Goal: Check status: Check status

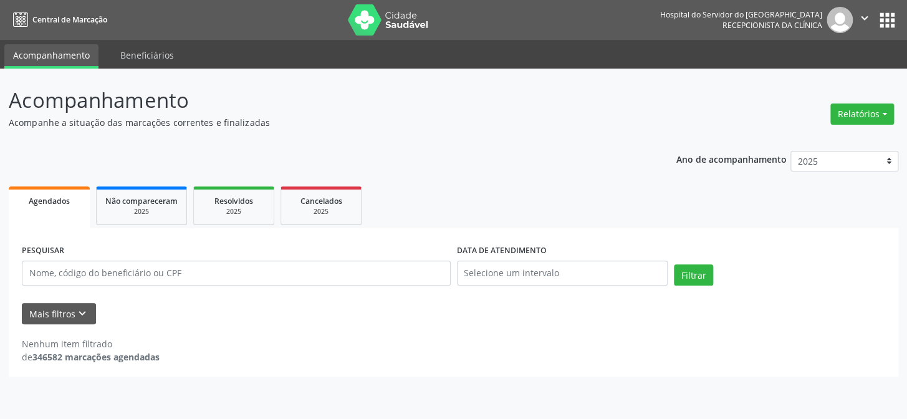
click at [211, 274] on input "text" at bounding box center [236, 273] width 429 height 25
type input "53261733415"
click at [688, 280] on button "Filtrar" at bounding box center [693, 274] width 39 height 21
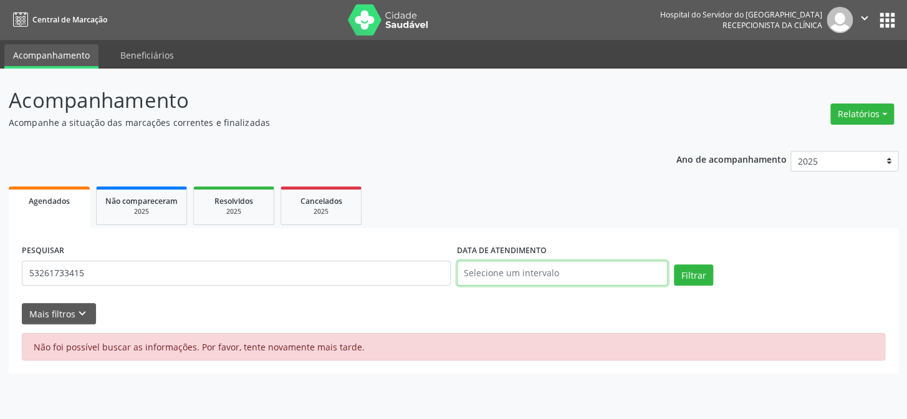
click at [573, 275] on input "text" at bounding box center [562, 273] width 211 height 25
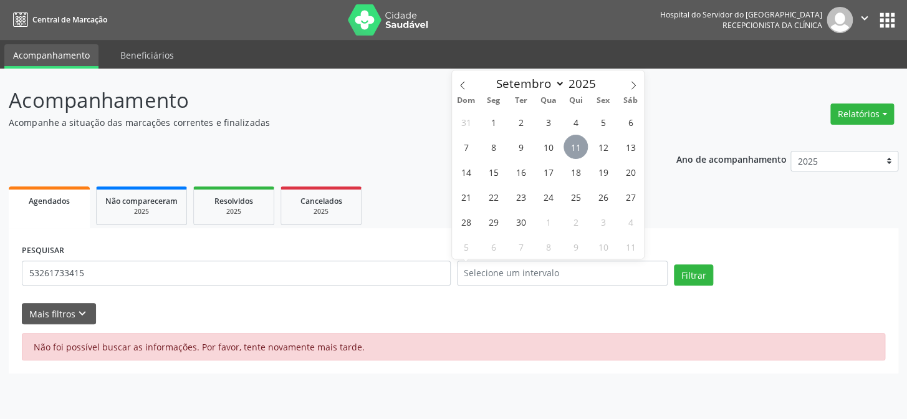
click at [579, 151] on span "11" at bounding box center [576, 147] width 24 height 24
type input "[DATE]"
click at [579, 151] on span "11" at bounding box center [576, 147] width 24 height 24
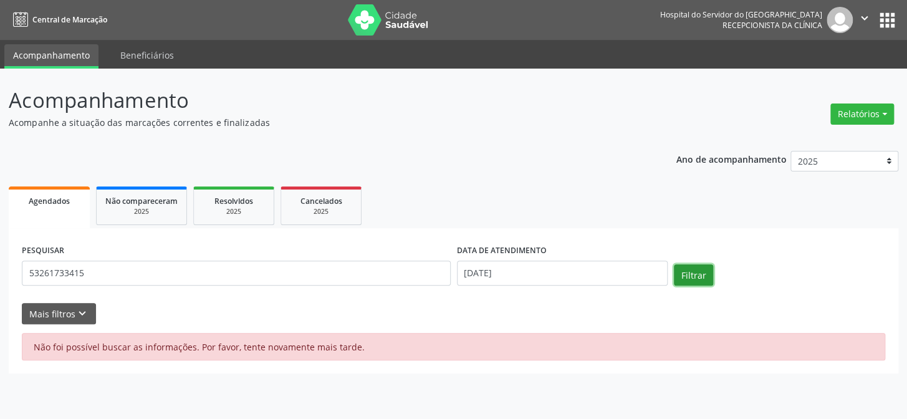
click at [679, 274] on button "Filtrar" at bounding box center [693, 274] width 39 height 21
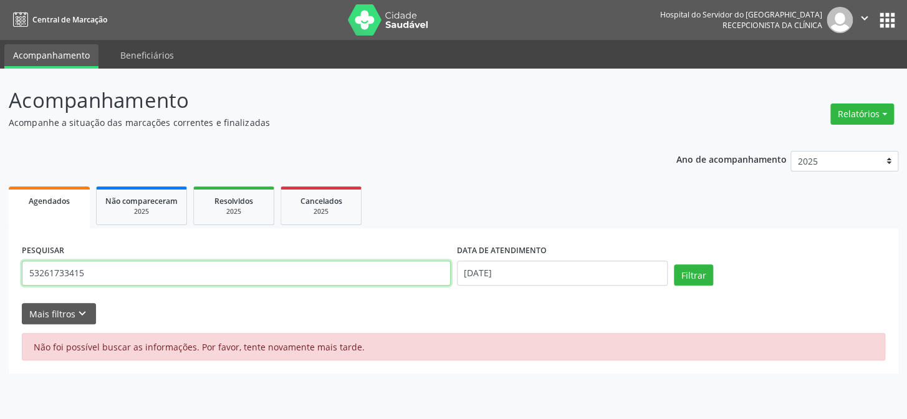
click at [217, 272] on input "53261733415" at bounding box center [236, 273] width 429 height 25
type input "5"
click at [201, 279] on input "text" at bounding box center [236, 273] width 429 height 25
